Goal: Task Accomplishment & Management: Manage account settings

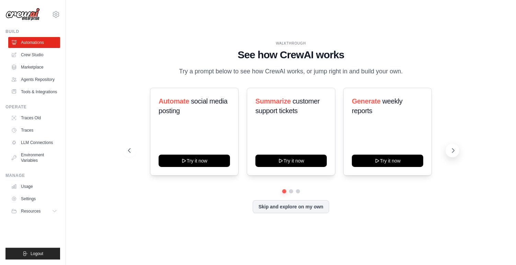
click at [451, 149] on icon at bounding box center [453, 150] width 7 height 7
click at [455, 150] on icon at bounding box center [453, 150] width 7 height 7
click at [128, 150] on icon at bounding box center [128, 150] width 7 height 7
click at [455, 153] on icon at bounding box center [453, 150] width 7 height 7
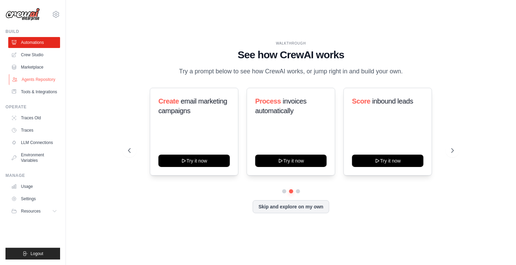
click at [41, 77] on link "Agents Repository" at bounding box center [35, 79] width 52 height 11
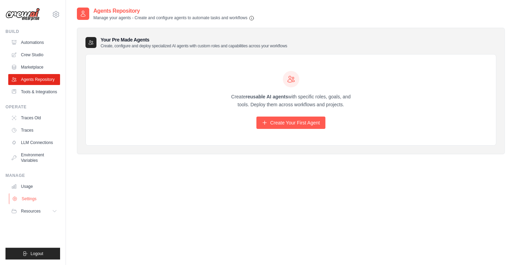
click at [34, 198] on link "Settings" at bounding box center [35, 199] width 52 height 11
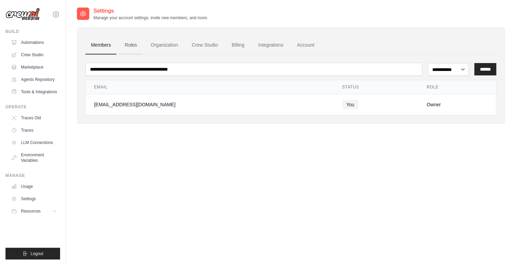
click at [135, 45] on link "Roles" at bounding box center [130, 45] width 23 height 19
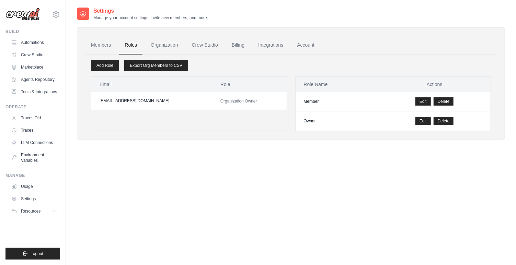
click at [220, 100] on span "Organization Owner" at bounding box center [238, 101] width 37 height 5
click at [172, 41] on link "Organization" at bounding box center [164, 45] width 38 height 19
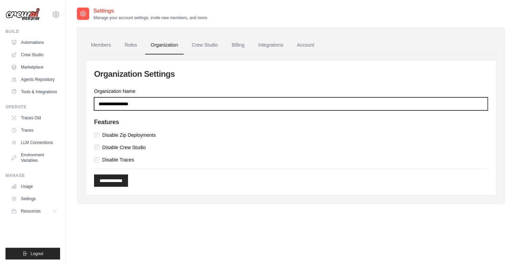
click at [139, 103] on input "Organization Name" at bounding box center [291, 104] width 394 height 13
type input "********"
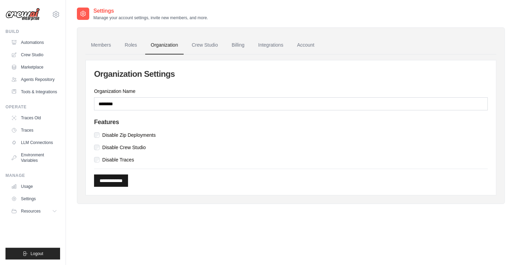
click at [116, 182] on input "**********" at bounding box center [111, 181] width 34 height 12
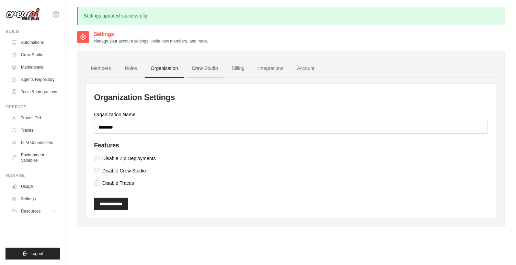
click at [203, 66] on link "Crew Studio" at bounding box center [204, 68] width 37 height 19
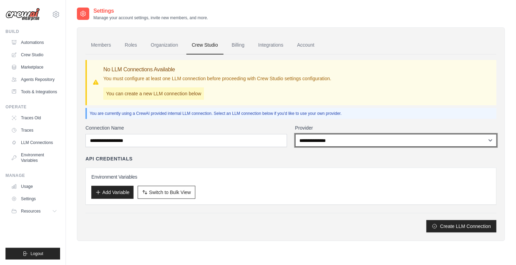
click at [327, 140] on select "**********" at bounding box center [396, 140] width 202 height 13
click at [328, 144] on select "**********" at bounding box center [396, 140] width 202 height 13
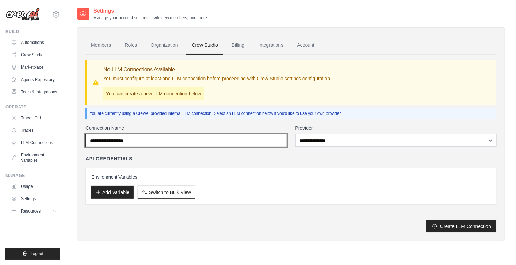
click at [193, 138] on input "Connection Name" at bounding box center [187, 140] width 202 height 13
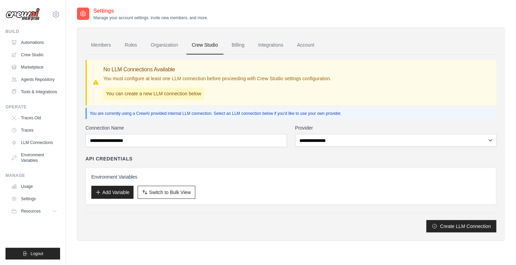
click at [167, 160] on div "API Credentials" at bounding box center [291, 159] width 411 height 7
click at [240, 45] on link "Billing" at bounding box center [238, 45] width 24 height 19
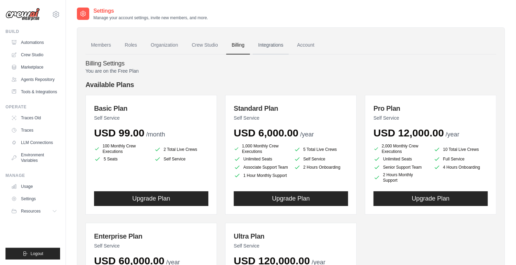
click at [271, 47] on link "Integrations" at bounding box center [271, 45] width 36 height 19
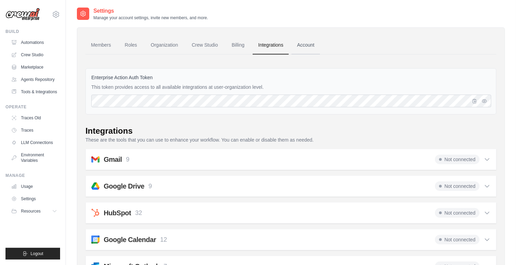
click at [314, 46] on link "Account" at bounding box center [306, 45] width 29 height 19
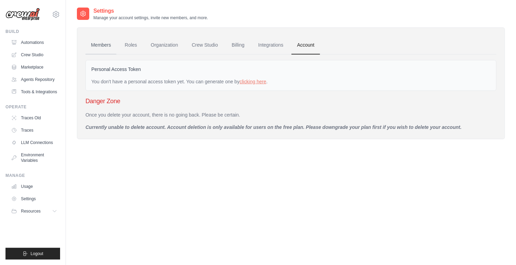
click at [102, 45] on link "Members" at bounding box center [101, 45] width 31 height 19
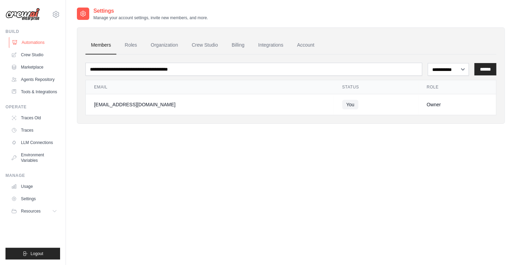
click at [34, 43] on link "Automations" at bounding box center [35, 42] width 52 height 11
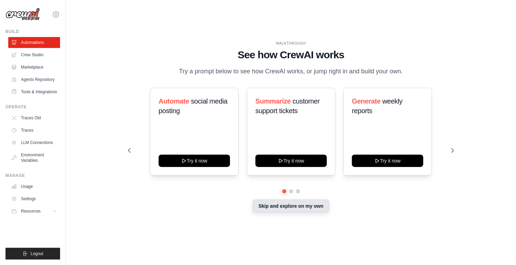
click at [311, 204] on button "Skip and explore on my own" at bounding box center [291, 206] width 77 height 13
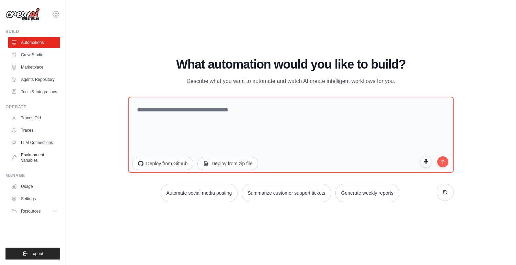
click at [55, 13] on icon at bounding box center [56, 14] width 8 height 8
click at [153, 45] on div "WALKTHROUGH See how [PERSON_NAME] works Try a prompt below to see how [PERSON_N…" at bounding box center [291, 133] width 428 height 252
click at [27, 66] on link "Marketplace" at bounding box center [35, 67] width 52 height 11
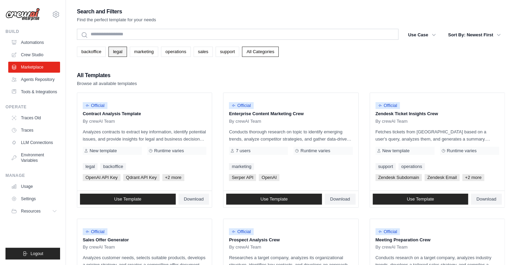
click at [115, 53] on link "legal" at bounding box center [118, 52] width 18 height 10
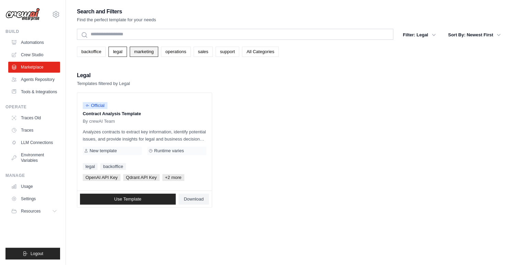
click at [147, 55] on link "marketing" at bounding box center [144, 52] width 29 height 10
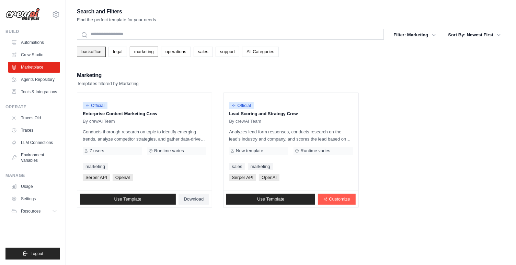
click at [88, 53] on link "backoffice" at bounding box center [91, 52] width 29 height 10
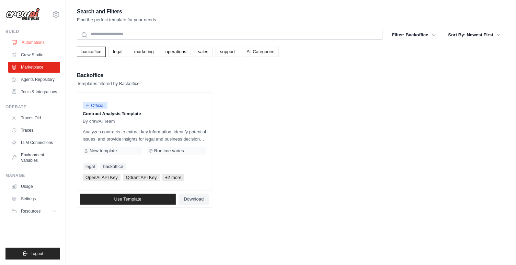
click at [29, 42] on link "Automations" at bounding box center [35, 42] width 52 height 11
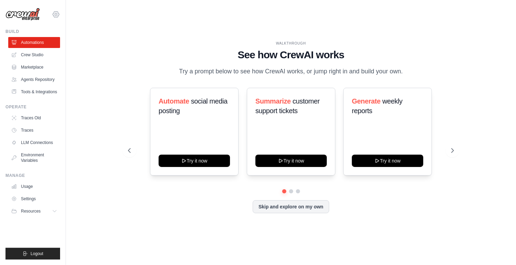
click at [57, 16] on icon at bounding box center [56, 14] width 8 height 8
click at [66, 43] on span "Settings" at bounding box center [85, 42] width 54 height 7
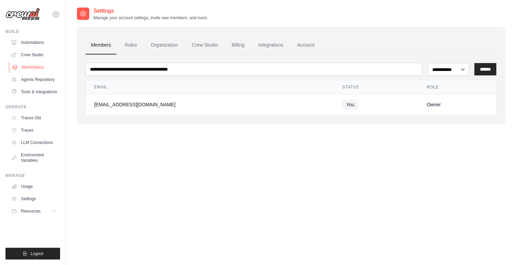
scroll to position [14, 0]
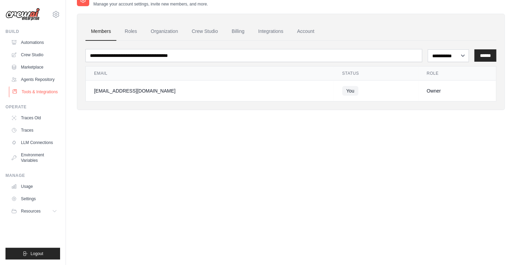
click at [52, 92] on link "Tools & Integrations" at bounding box center [35, 92] width 52 height 11
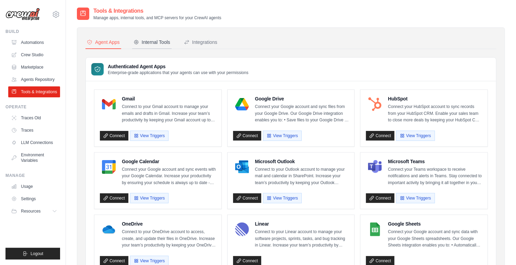
click at [161, 44] on div "Internal Tools" at bounding box center [152, 42] width 37 height 7
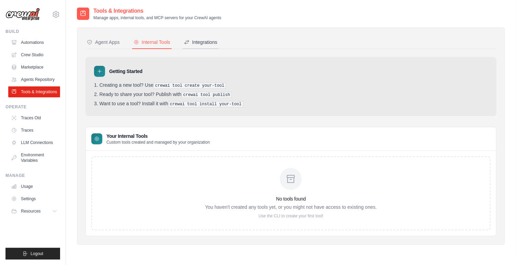
click at [201, 39] on div "Integrations" at bounding box center [200, 42] width 33 height 7
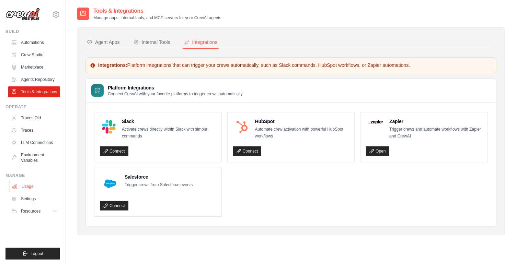
click at [26, 189] on link "Usage" at bounding box center [35, 186] width 52 height 11
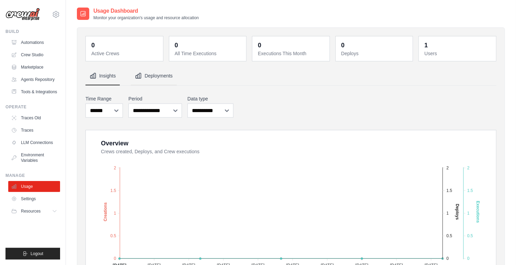
click at [152, 80] on button "Deployments" at bounding box center [154, 76] width 46 height 19
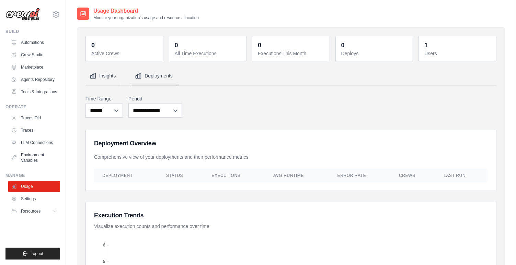
click at [106, 73] on button "Insights" at bounding box center [103, 76] width 34 height 19
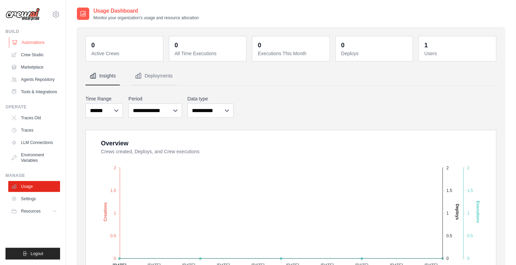
click at [41, 42] on link "Automations" at bounding box center [35, 42] width 52 height 11
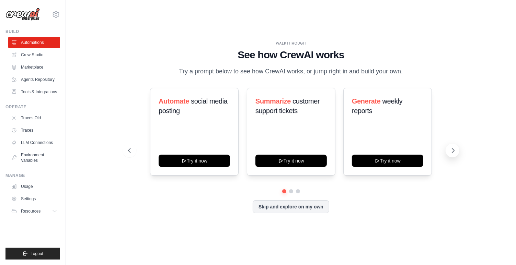
click at [451, 149] on icon at bounding box center [453, 150] width 7 height 7
click at [452, 147] on icon at bounding box center [453, 150] width 7 height 7
click at [135, 154] on button at bounding box center [130, 151] width 14 height 14
click at [32, 81] on link "Agents Repository" at bounding box center [35, 79] width 52 height 11
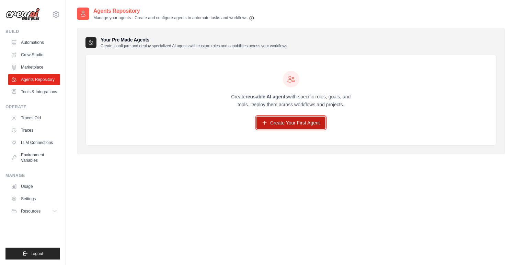
click at [267, 122] on icon at bounding box center [264, 122] width 5 height 5
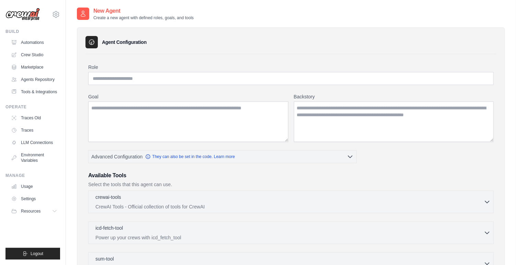
click at [21, 20] on img at bounding box center [22, 14] width 34 height 13
click at [35, 13] on img at bounding box center [22, 14] width 34 height 13
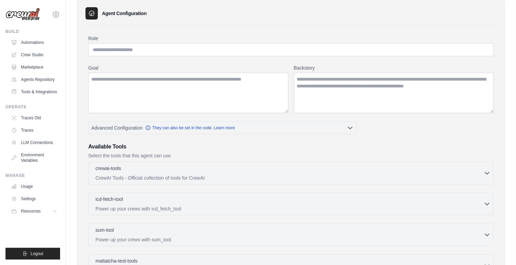
scroll to position [76, 0]
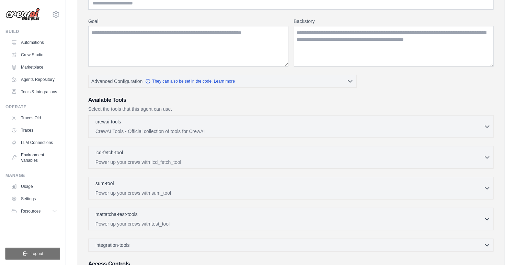
click at [50, 251] on button "Logout" at bounding box center [32, 254] width 55 height 12
